Goal: Transaction & Acquisition: Purchase product/service

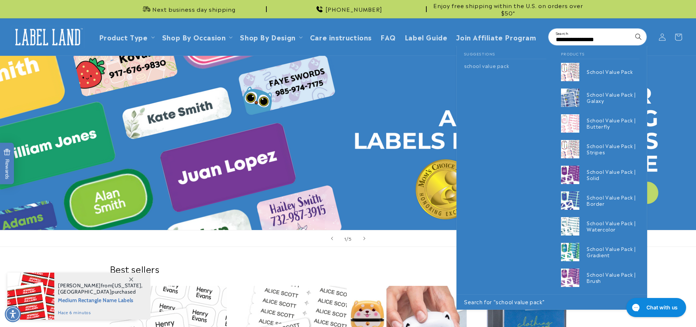
type input "**********"
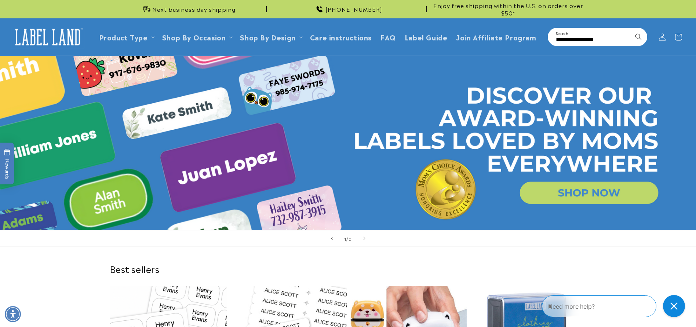
click at [612, 40] on input "**********" at bounding box center [598, 37] width 98 height 17
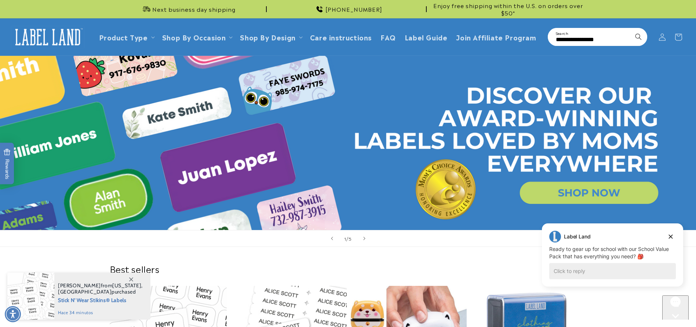
click at [614, 41] on input "**********" at bounding box center [598, 37] width 98 height 17
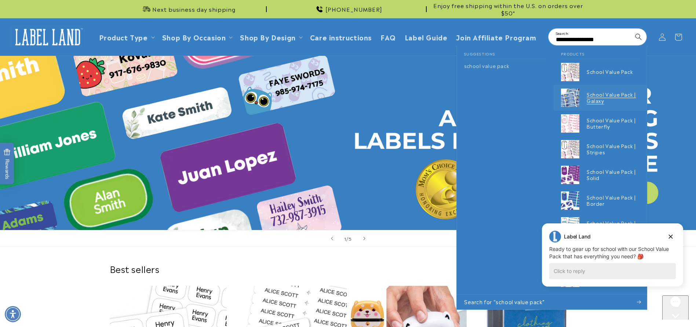
click at [627, 96] on p "School Value Pack | Galaxy" at bounding box center [613, 97] width 53 height 12
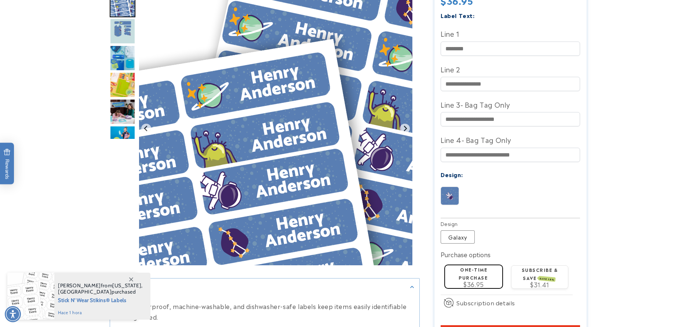
scroll to position [385, 0]
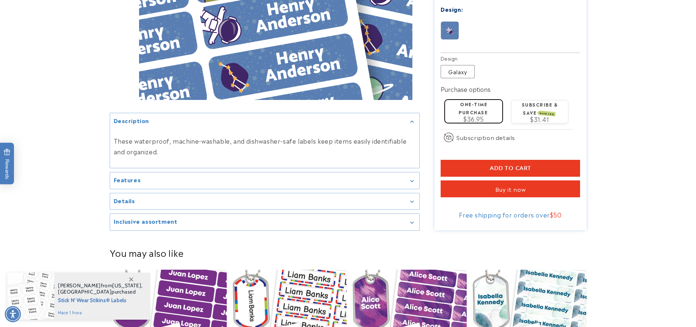
click at [517, 165] on span "Add to cart" at bounding box center [510, 168] width 41 height 7
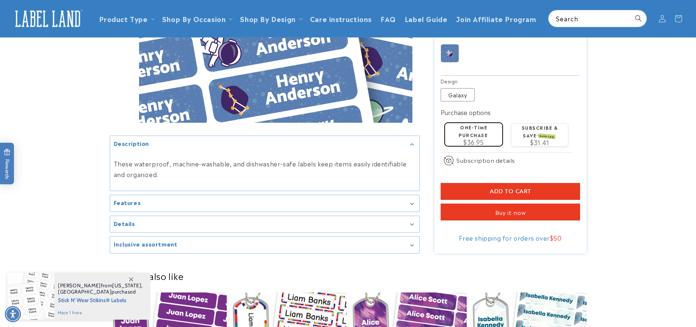
scroll to position [200, 0]
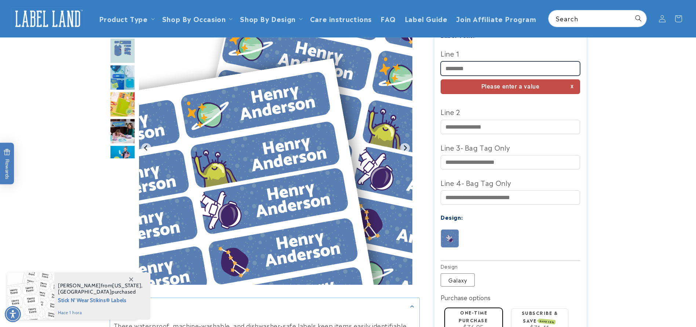
click at [471, 61] on input "Line 1" at bounding box center [510, 68] width 139 height 14
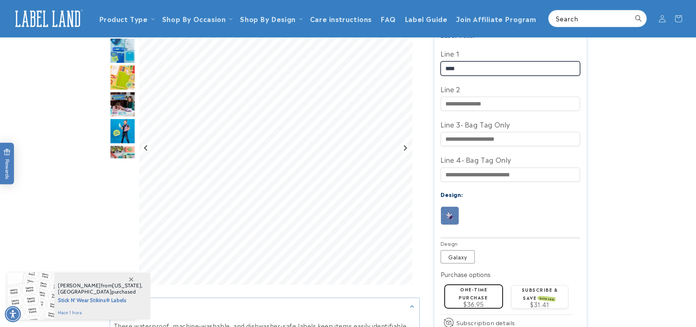
type input "****"
click at [617, 158] on product-info at bounding box center [348, 136] width 696 height 563
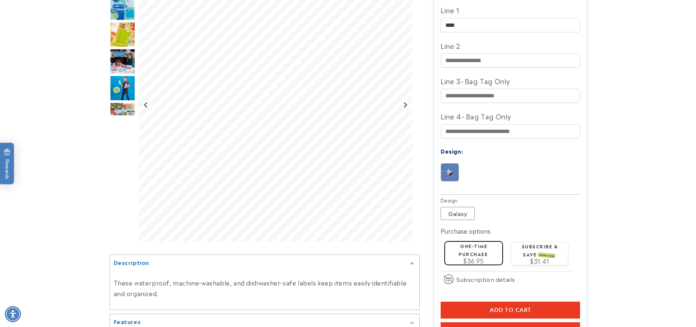
scroll to position [366, 0]
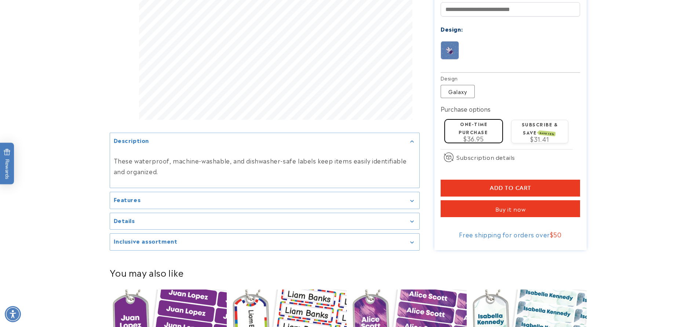
click at [539, 179] on button "Add to cart" at bounding box center [510, 187] width 139 height 17
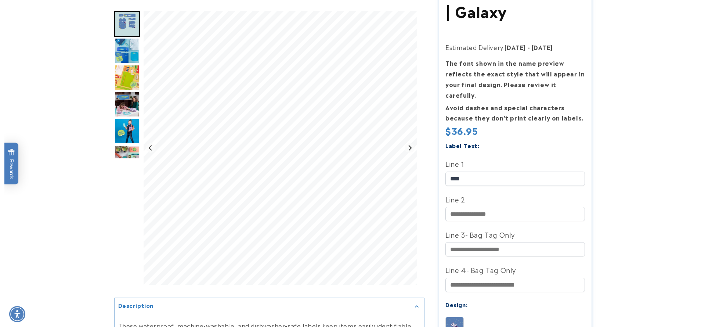
scroll to position [0, 0]
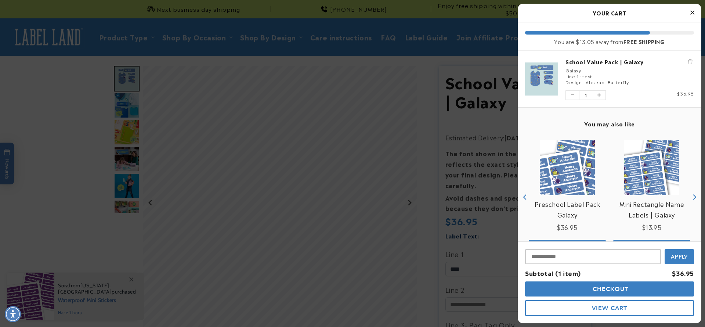
click at [602, 310] on span "View Cart" at bounding box center [609, 307] width 35 height 7
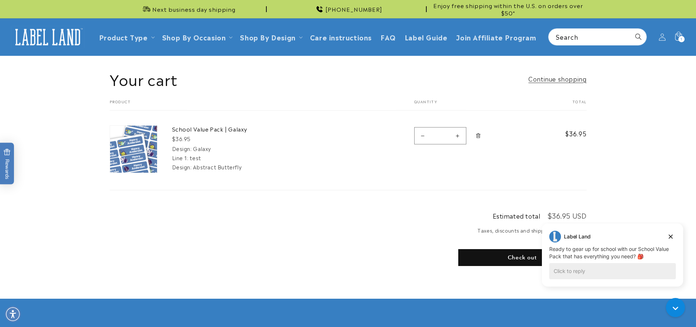
click at [122, 149] on img at bounding box center [133, 149] width 47 height 47
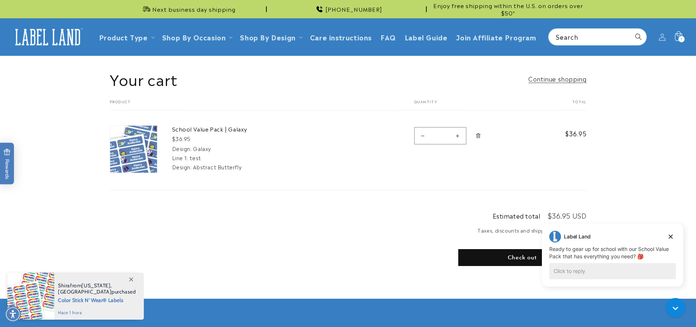
click at [678, 42] on icon at bounding box center [678, 36] width 17 height 17
drag, startPoint x: 675, startPoint y: 238, endPoint x: 1211, endPoint y: 459, distance: 580.5
click at [675, 237] on button "Dismiss campaign" at bounding box center [671, 236] width 10 height 10
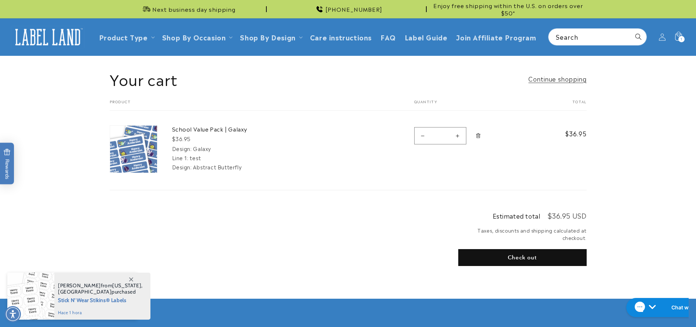
click at [54, 37] on img at bounding box center [47, 37] width 73 height 23
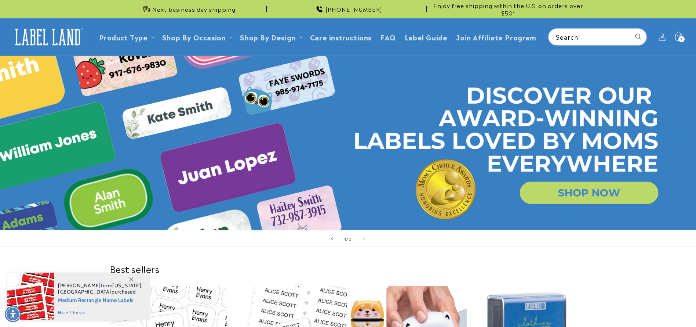
click at [681, 37] on span "1" at bounding box center [682, 39] width 2 height 6
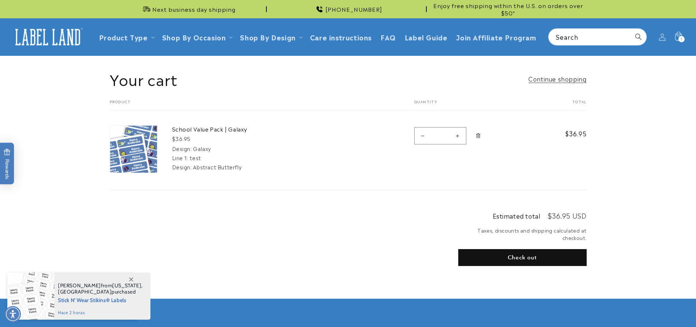
click at [421, 138] on button "Decrease quantity for School Value Pack | Galaxy" at bounding box center [423, 135] width 17 height 17
type input "*"
click at [481, 137] on span "Remove School Value Pack | Galaxy - Galaxy" at bounding box center [478, 135] width 7 height 7
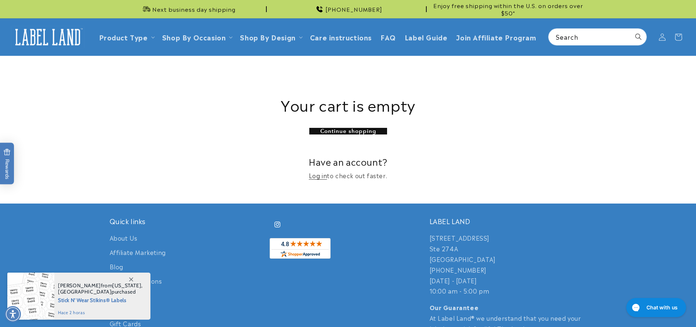
click at [58, 37] on img at bounding box center [47, 37] width 73 height 23
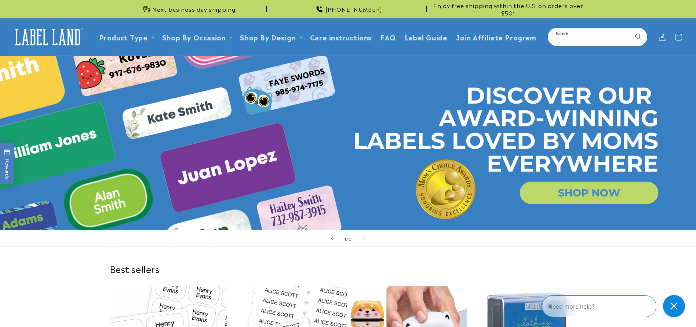
click at [585, 36] on input "Search" at bounding box center [598, 37] width 98 height 17
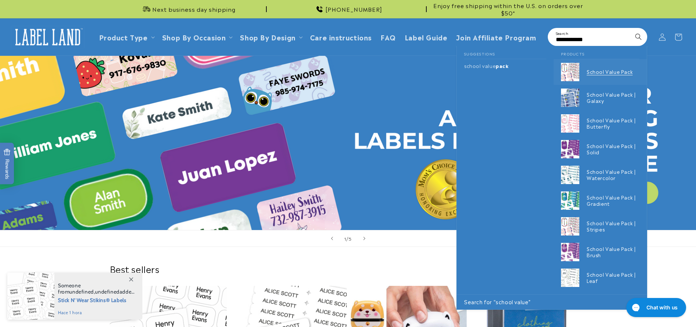
type input "**********"
click at [581, 69] on link "School Value Pack" at bounding box center [600, 72] width 93 height 26
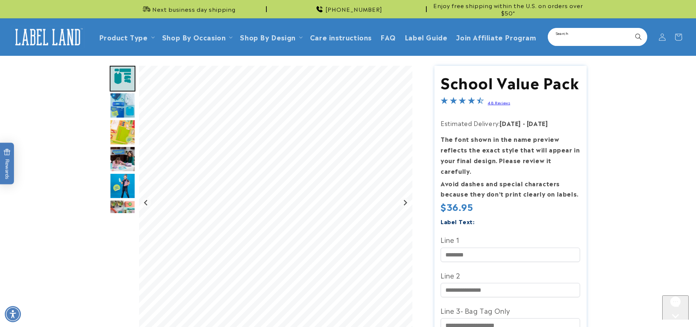
click at [586, 39] on input "Search" at bounding box center [598, 37] width 98 height 17
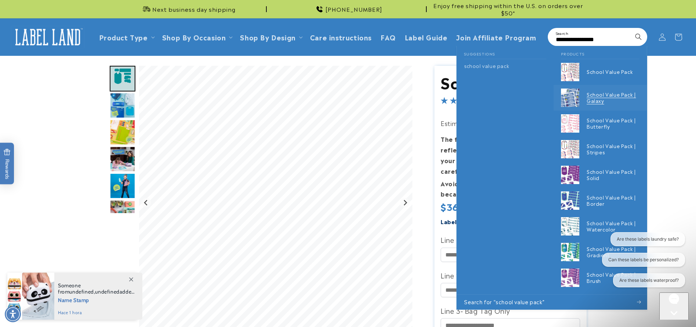
type input "**********"
click at [592, 94] on p "School Value Pack | Galaxy" at bounding box center [613, 97] width 53 height 12
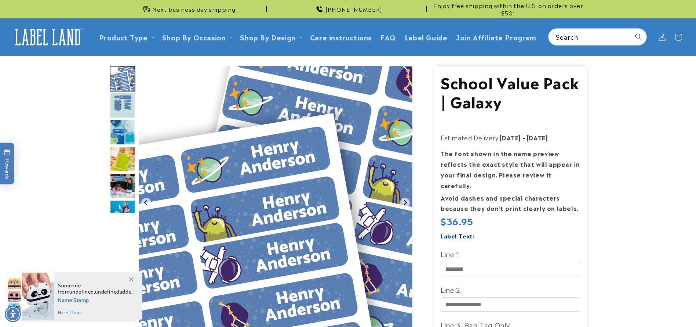
click at [119, 105] on img "Go to slide 2" at bounding box center [123, 105] width 26 height 26
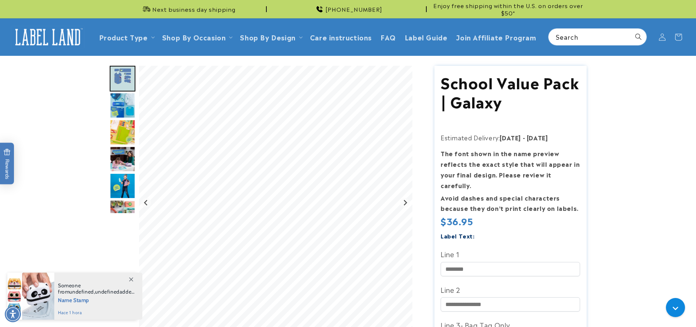
click at [127, 80] on img "Go to slide 2" at bounding box center [123, 79] width 26 height 26
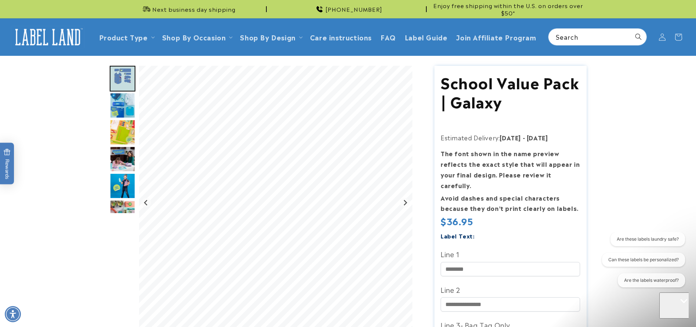
click at [498, 171] on strong "The font shown in the name preview reflects the exact style that will appear in…" at bounding box center [510, 169] width 139 height 40
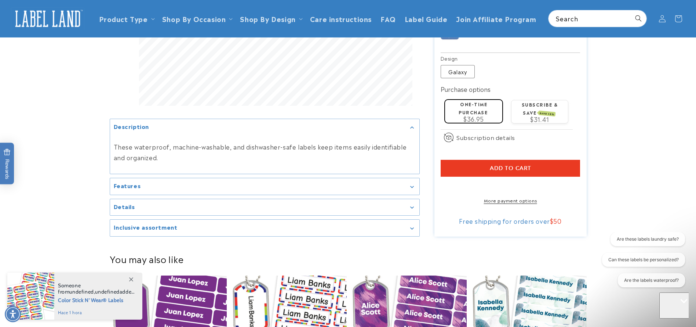
scroll to position [220, 0]
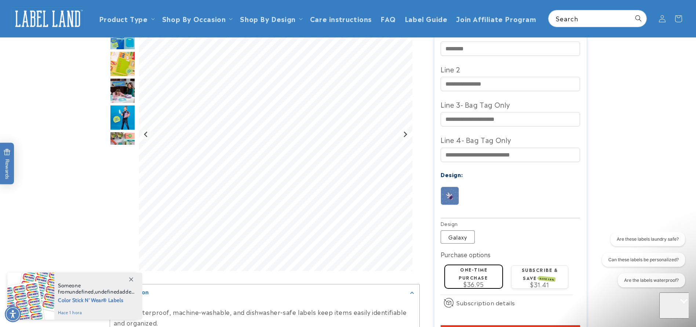
drag, startPoint x: 460, startPoint y: 225, endPoint x: 467, endPoint y: 213, distance: 14.0
click at [460, 230] on label "Galaxy Variant sold out or unavailable" at bounding box center [458, 236] width 34 height 13
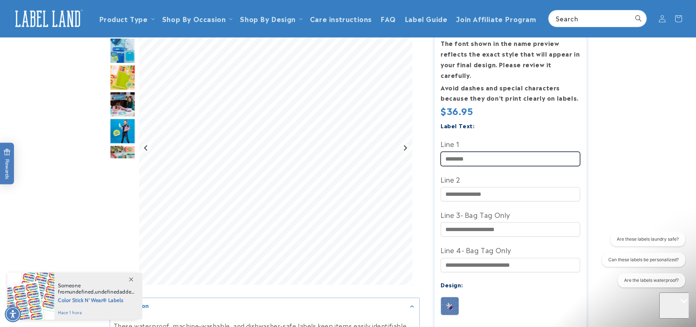
click at [470, 152] on input "Line 1" at bounding box center [510, 159] width 139 height 14
type input "****"
drag, startPoint x: 647, startPoint y: 146, endPoint x: 643, endPoint y: 149, distance: 4.8
click at [647, 146] on product-info at bounding box center [348, 230] width 696 height 569
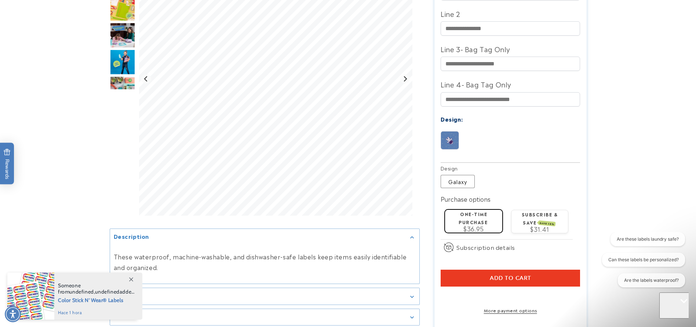
scroll to position [330, 0]
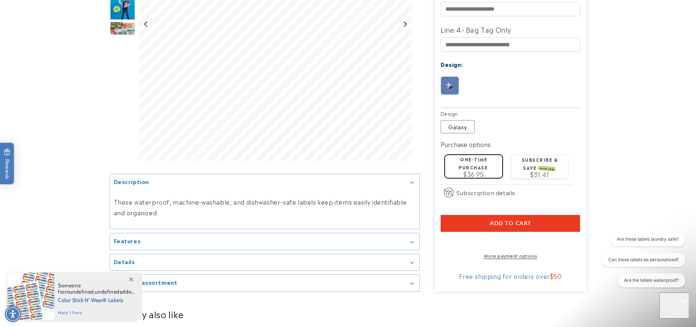
click at [509, 215] on button "Add to cart" at bounding box center [510, 223] width 139 height 17
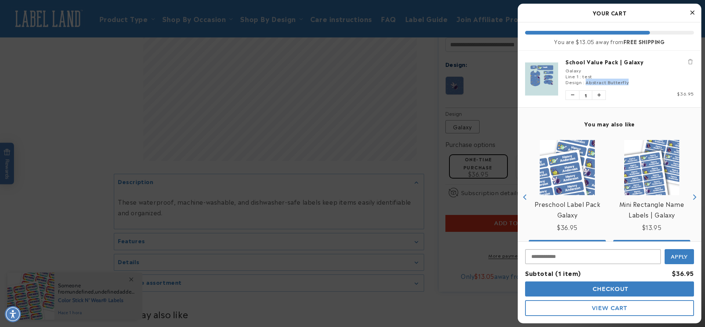
drag, startPoint x: 586, startPoint y: 82, endPoint x: 631, endPoint y: 80, distance: 45.2
click at [631, 80] on div "Design : Abstract Butterfly" at bounding box center [629, 82] width 128 height 6
click at [692, 12] on icon "Close Cart" at bounding box center [692, 12] width 4 height 7
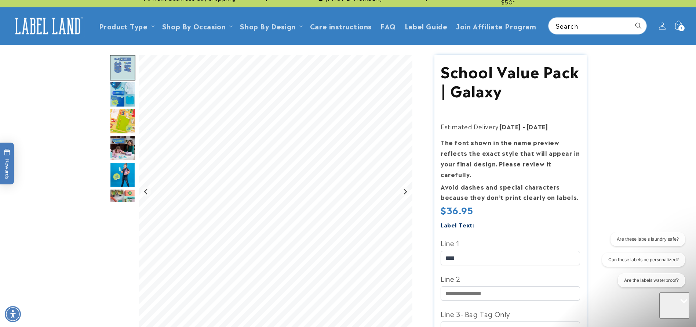
scroll to position [0, 0]
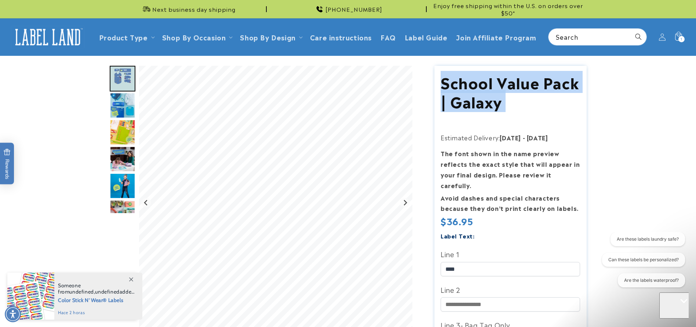
drag, startPoint x: 445, startPoint y: 88, endPoint x: 514, endPoint y: 112, distance: 72.8
copy section "School Value Pack | Galaxy School Value Pack | Galaxy"
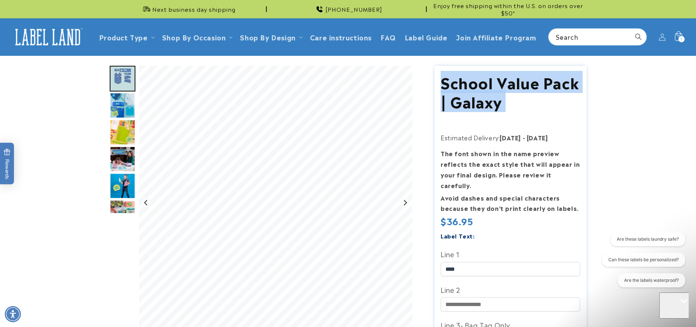
click at [684, 38] on div "1 1 item" at bounding box center [682, 39] width 6 height 6
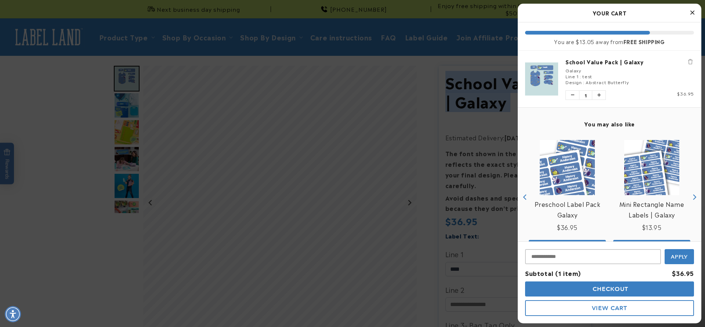
click at [688, 60] on icon "Remove School Value Pack | Galaxy" at bounding box center [690, 61] width 4 height 5
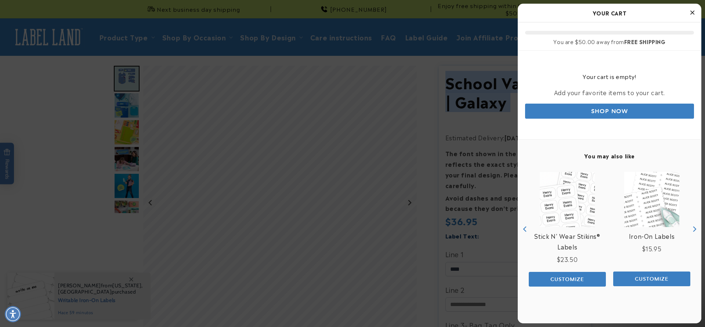
click at [692, 11] on icon "Close Cart" at bounding box center [692, 12] width 4 height 7
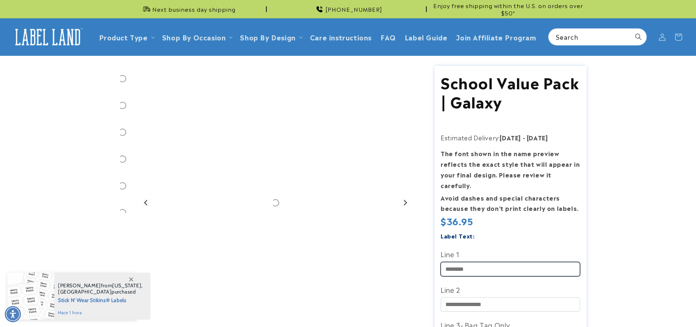
click at [490, 262] on input "Line 1" at bounding box center [510, 269] width 139 height 14
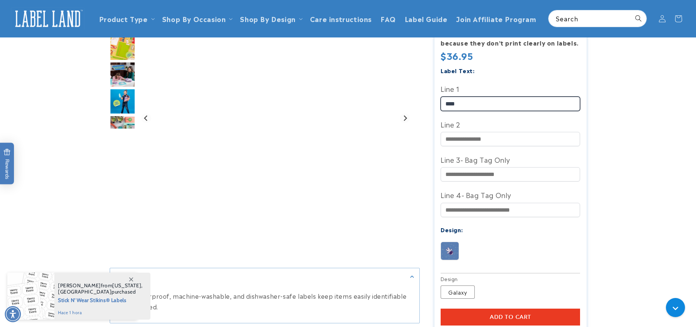
type input "****"
click at [452, 242] on img at bounding box center [450, 251] width 18 height 18
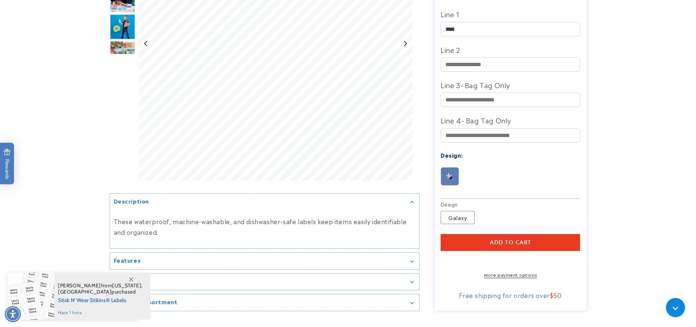
scroll to position [275, 0]
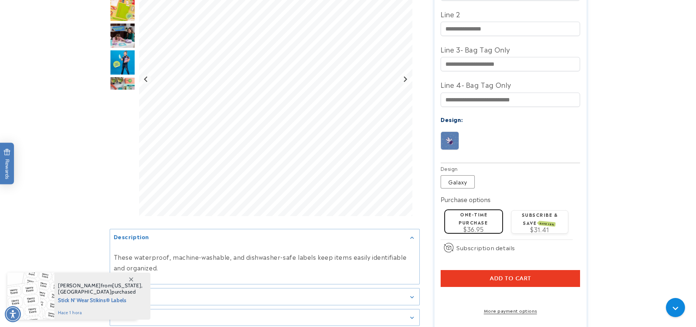
click at [499, 210] on div "One-time purchase $36.95" at bounding box center [473, 221] width 51 height 22
click at [515, 275] on span "Add to cart" at bounding box center [510, 278] width 41 height 7
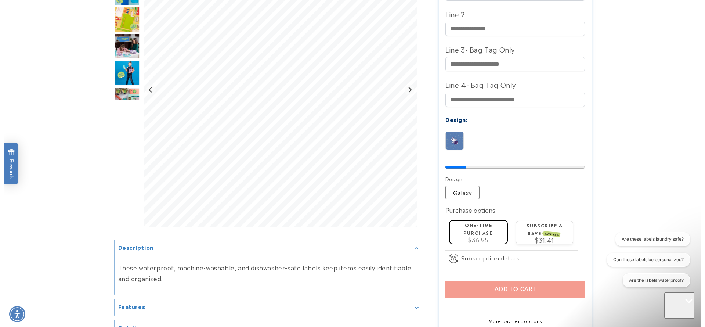
scroll to position [0, 0]
